Goal: Information Seeking & Learning: Learn about a topic

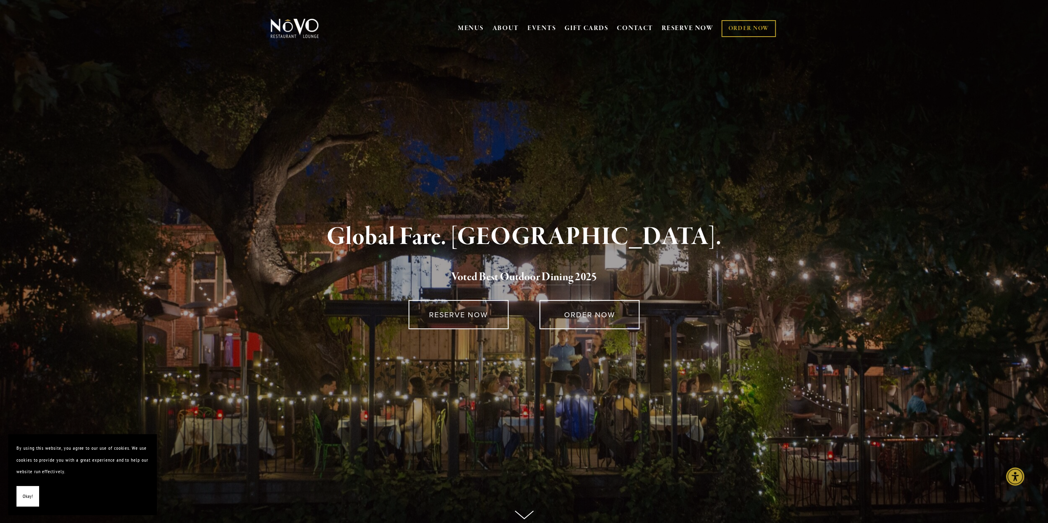
click at [23, 476] on span "Okay!" at bounding box center [28, 497] width 10 height 12
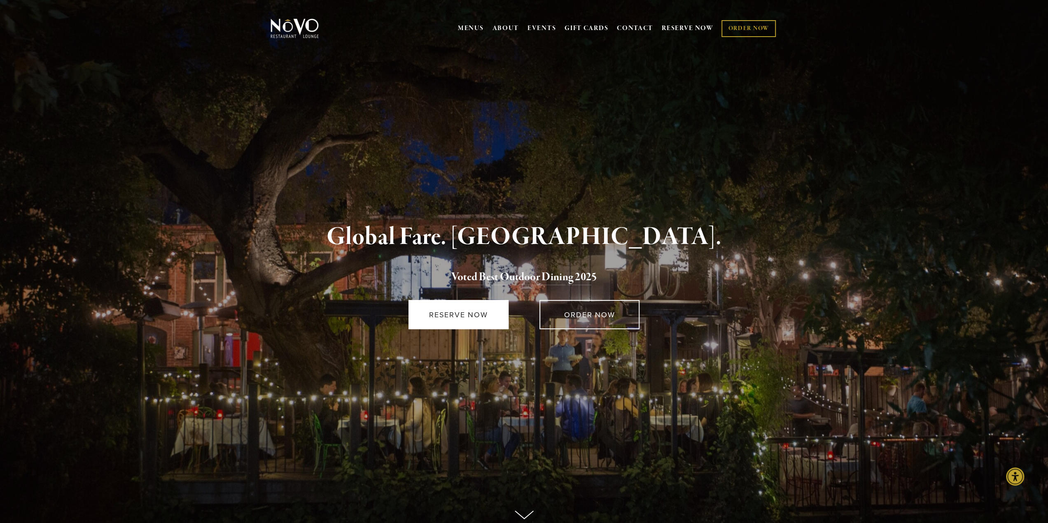
click at [465, 311] on link "RESERVE NOW" at bounding box center [459, 314] width 100 height 29
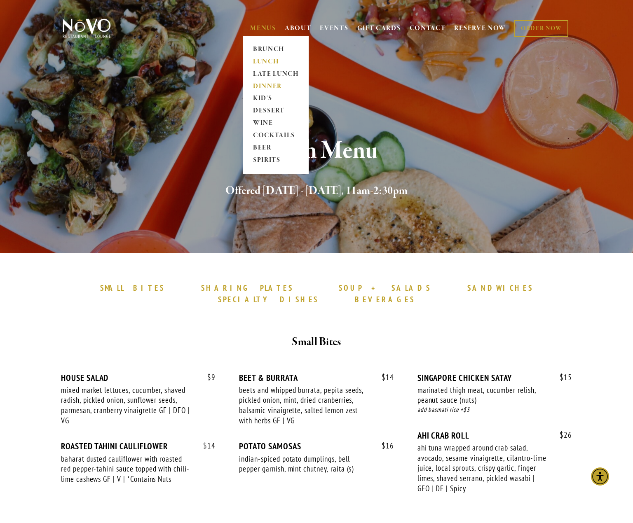
click at [265, 87] on link "DINNER" at bounding box center [275, 86] width 51 height 12
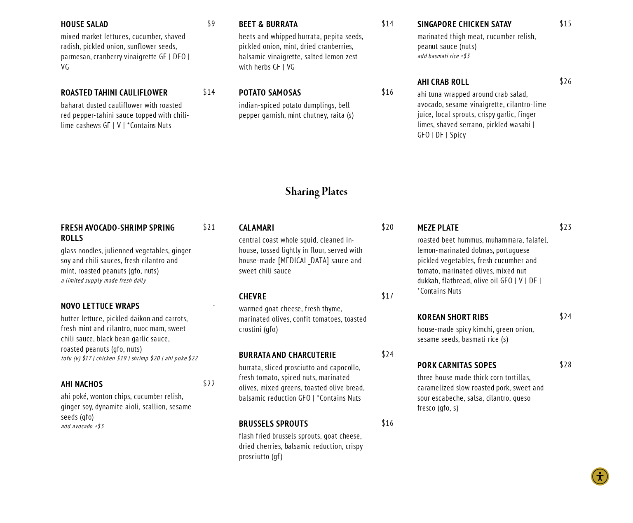
scroll to position [329, 0]
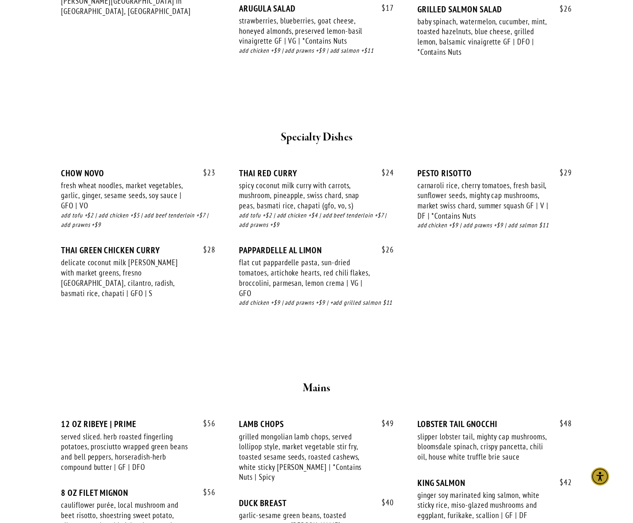
scroll to position [1071, 0]
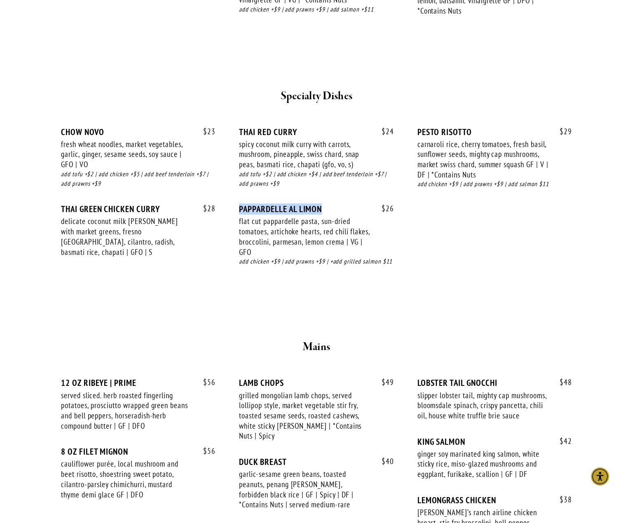
drag, startPoint x: 325, startPoint y: 210, endPoint x: 231, endPoint y: 208, distance: 93.1
click at [231, 208] on div "$ 23 CHOW NOVO fresh wheat noodles, market vegetables, garlic, ginger, sesame s…" at bounding box center [316, 204] width 511 height 155
copy div "PAPPARDELLE AL LIMON"
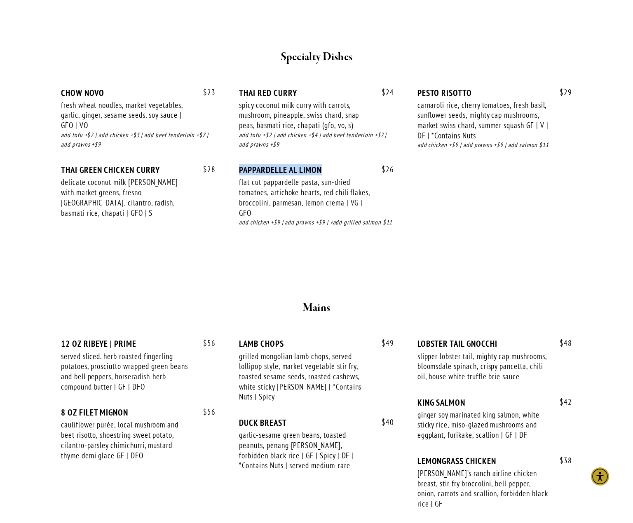
scroll to position [1194, 0]
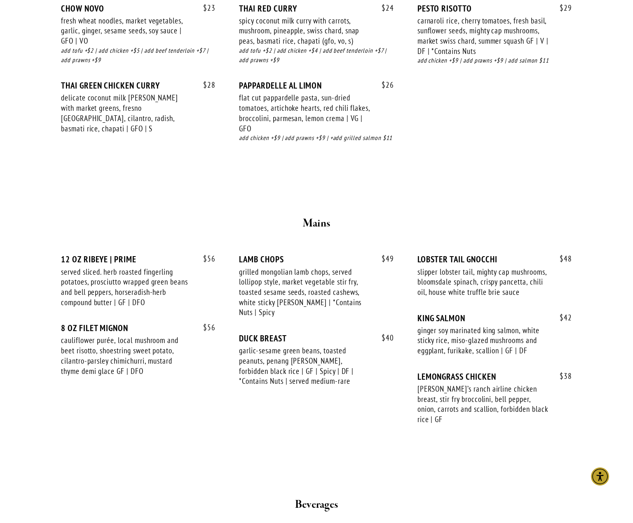
click at [471, 262] on div "LOBSTER TAIL GNOCCHI" at bounding box center [494, 259] width 154 height 10
copy div "LOBSTER TAIL GNOCCHI"
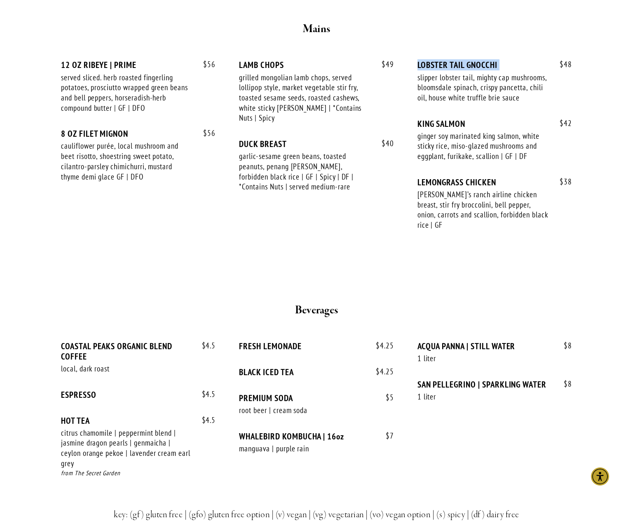
scroll to position [1359, 0]
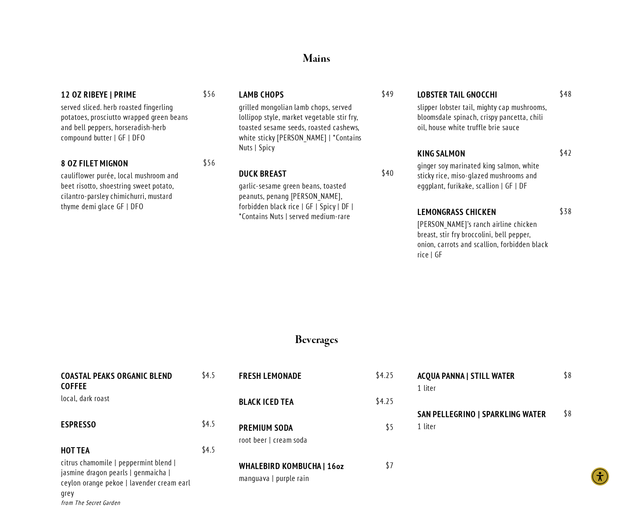
click at [439, 148] on div "$ 48 LOBSTER TAIL GNOCCHI slipper lobster tail, mighty cap mushrooms, bloomsdal…" at bounding box center [494, 118] width 154 height 58
click at [441, 169] on div "$ 42 KING [PERSON_NAME] soy marinated king salmon, white sticky rice, miso-glaz…" at bounding box center [494, 177] width 154 height 58
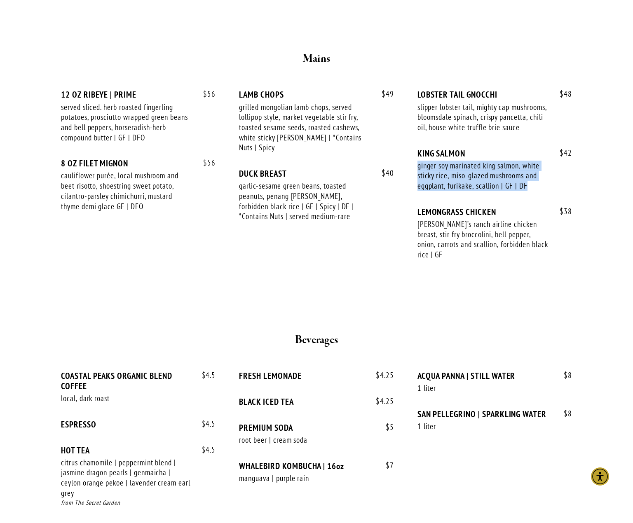
click at [441, 169] on div "$ 42 KING [PERSON_NAME] soy marinated king salmon, white sticky rice, miso-glaz…" at bounding box center [494, 177] width 154 height 58
click at [438, 158] on div "KING SALMON" at bounding box center [494, 153] width 154 height 10
copy div "KING SALMON"
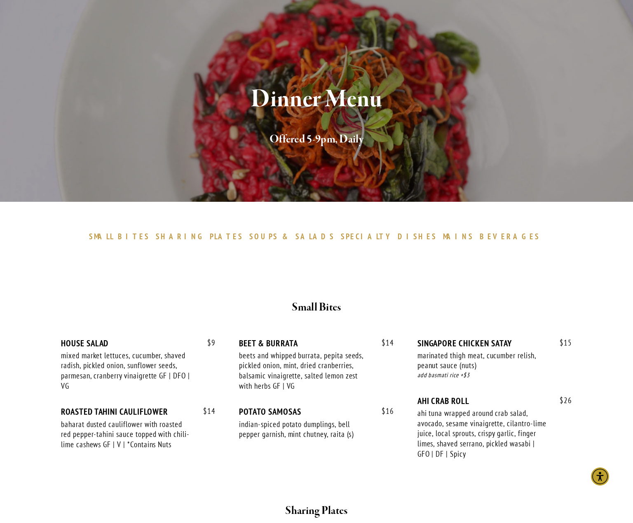
scroll to position [0, 0]
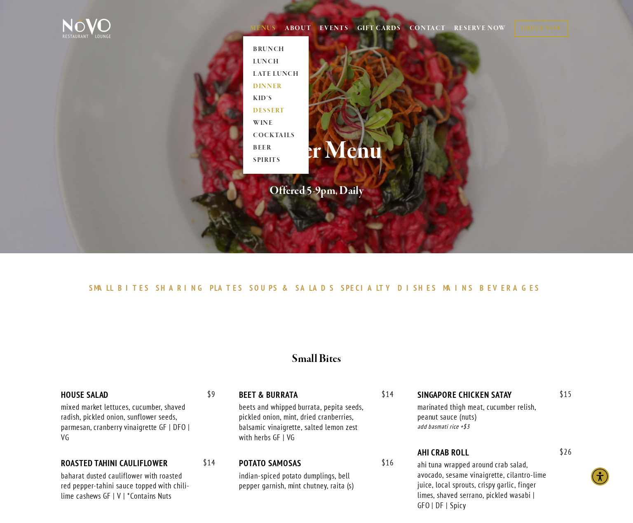
click at [256, 110] on link "DESSERT" at bounding box center [275, 111] width 51 height 12
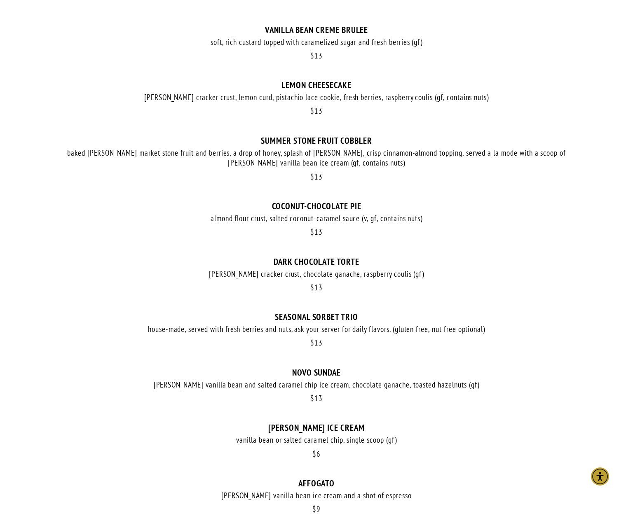
scroll to position [165, 0]
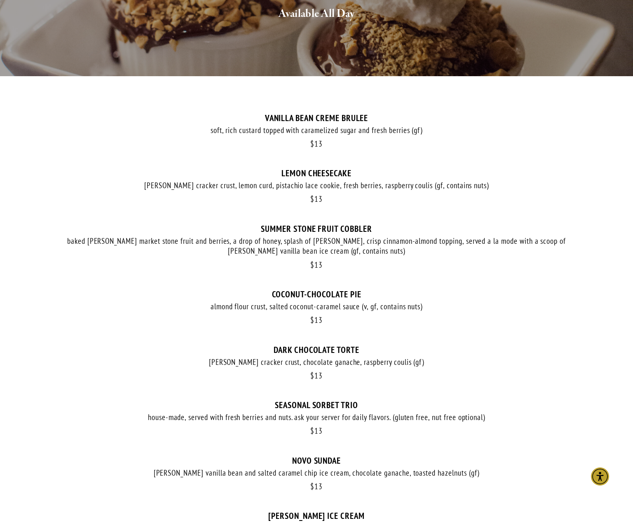
click at [486, 153] on div "$ 13 VANILLA BEAN CREME BRULEE soft, rich custard topped with caramelized sugar…" at bounding box center [316, 141] width 511 height 56
